Goal: Information Seeking & Learning: Learn about a topic

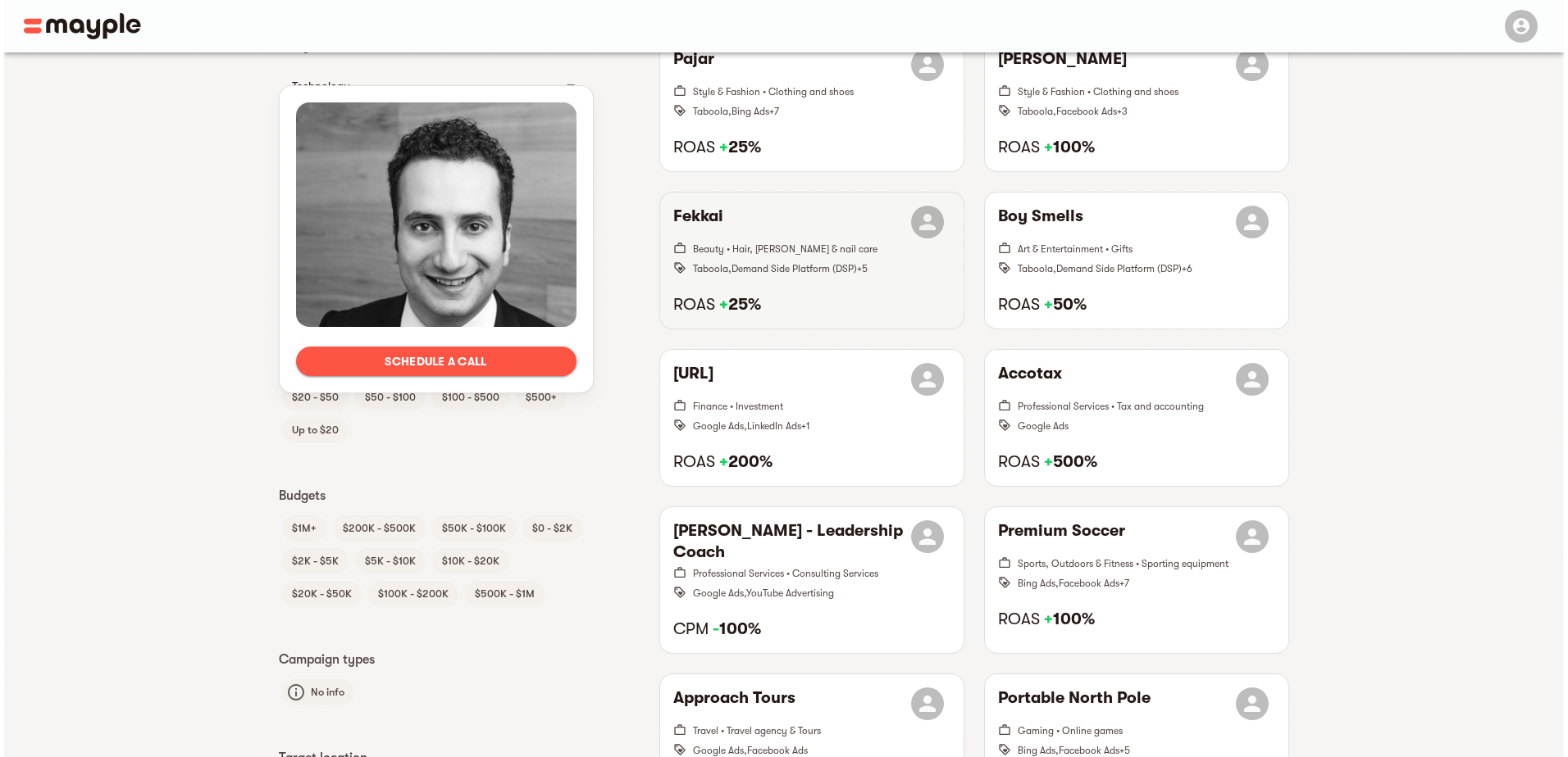
scroll to position [1148, 0]
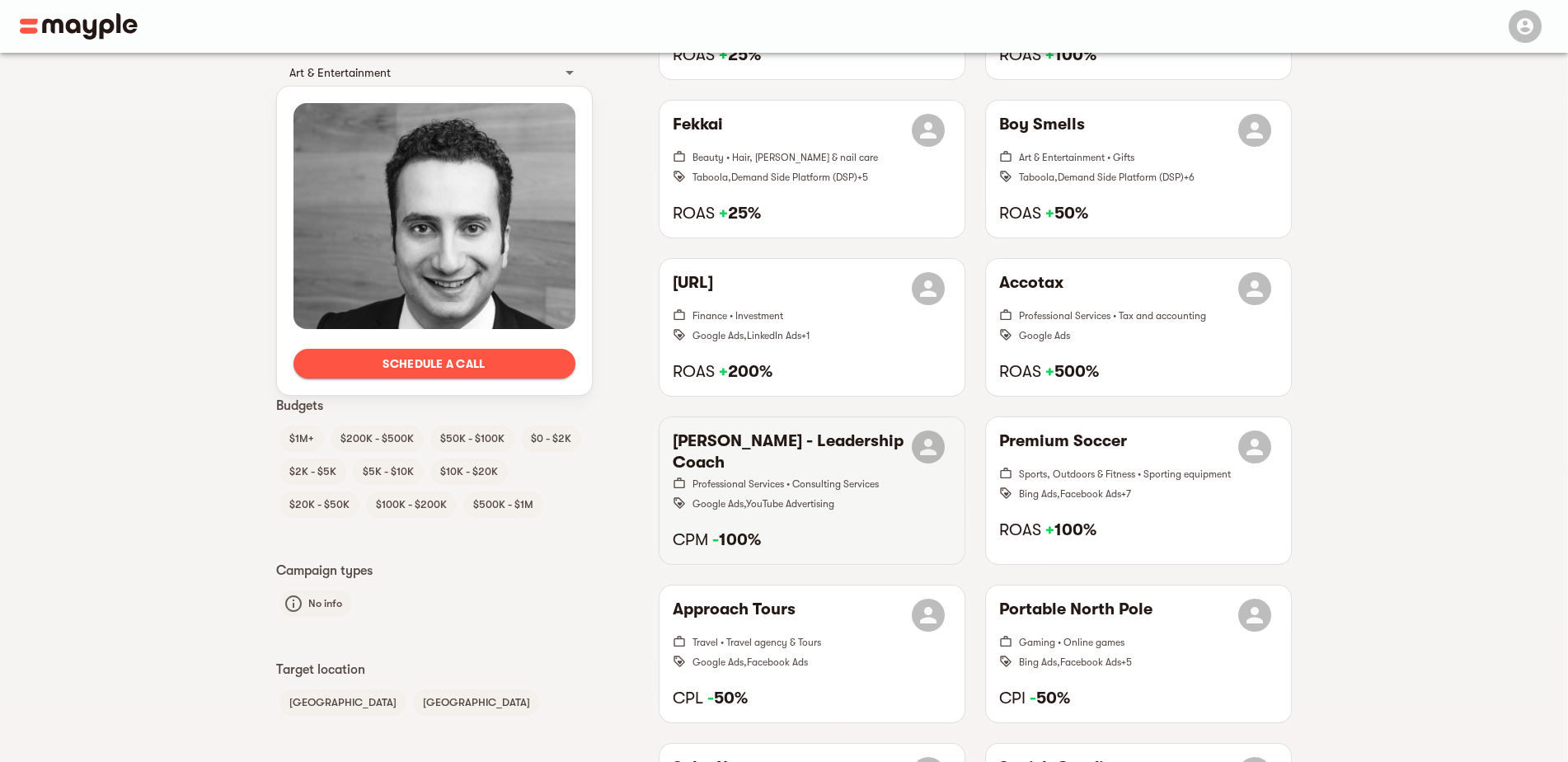
click at [819, 441] on h6 "[PERSON_NAME] - Leadership Coach" at bounding box center [792, 452] width 239 height 43
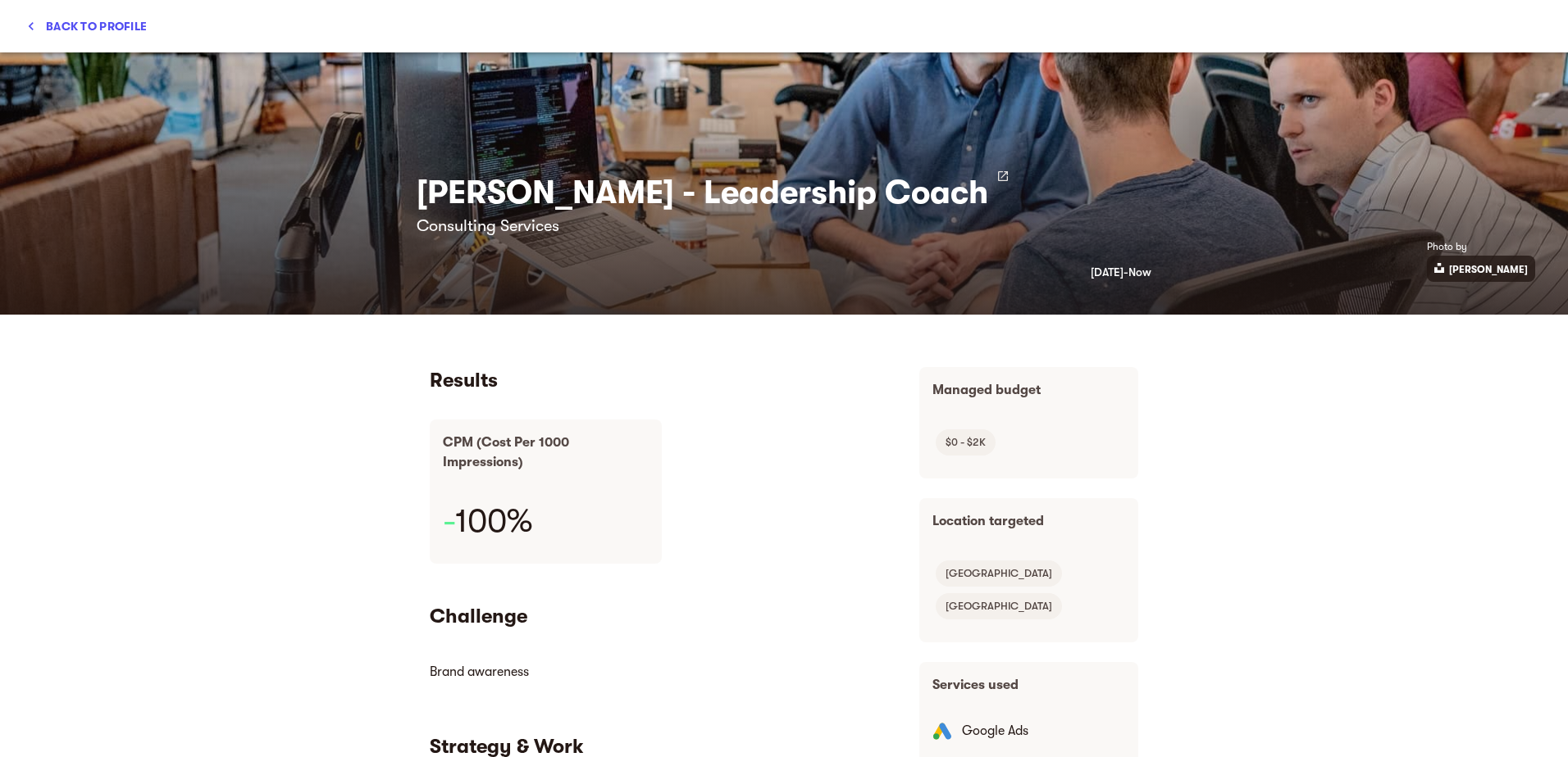
scroll to position [495, 0]
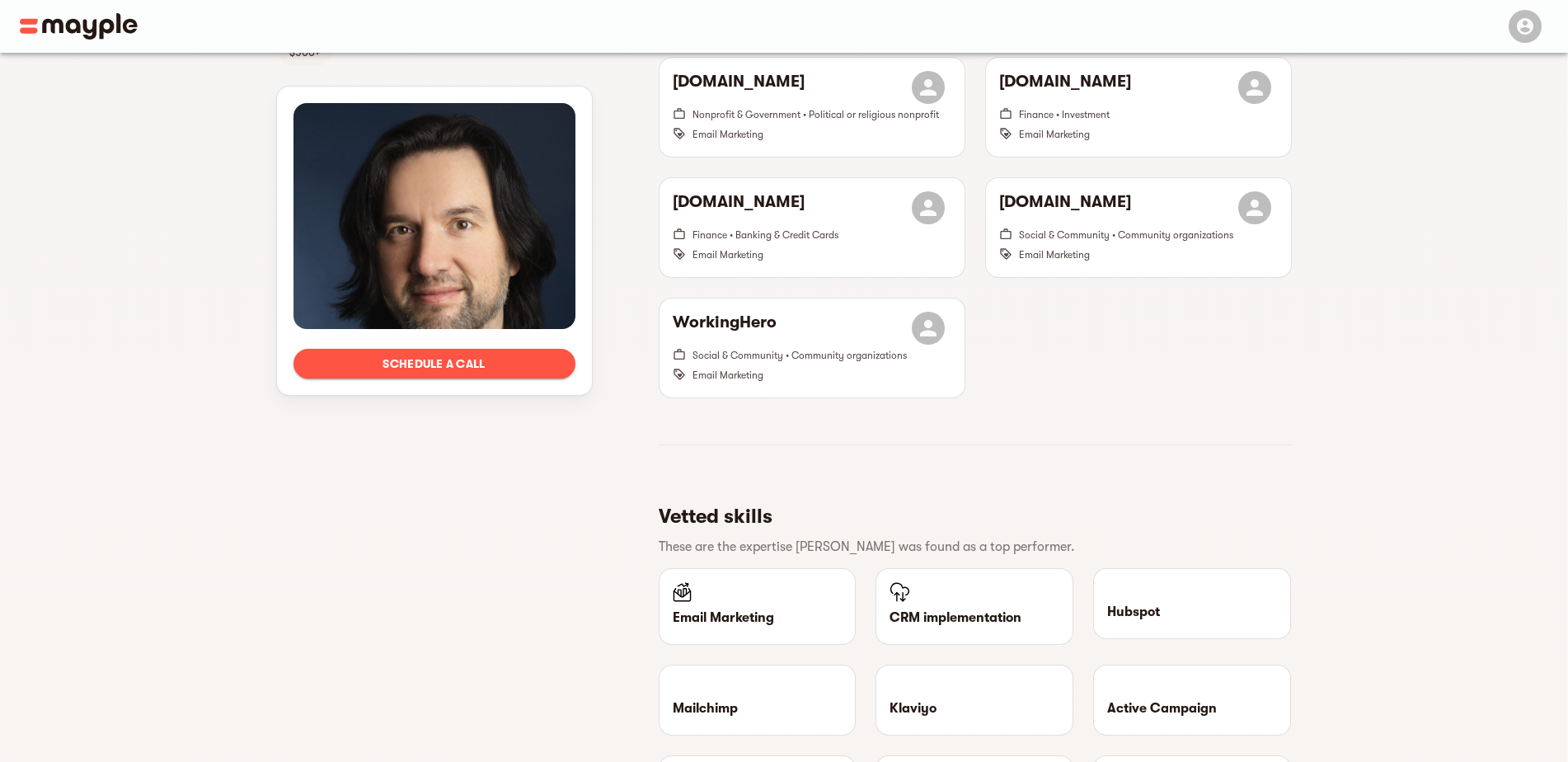
scroll to position [1238, 0]
